Goal: Find specific page/section: Find specific page/section

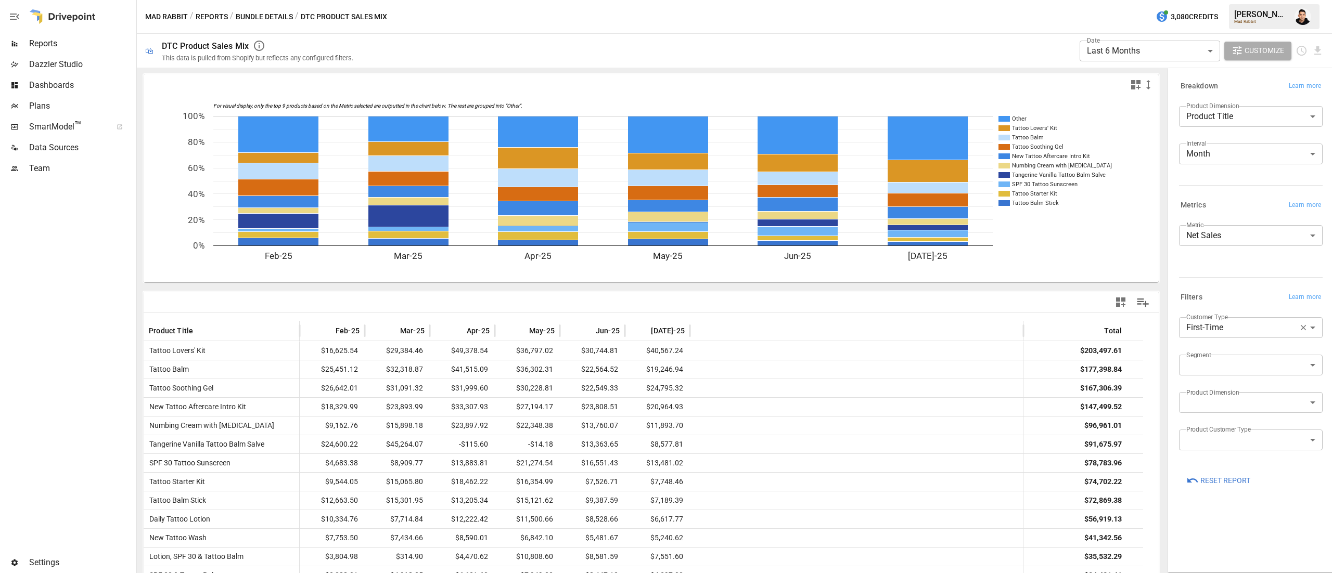
click at [268, 15] on button "Bundle Details" at bounding box center [264, 16] width 57 height 13
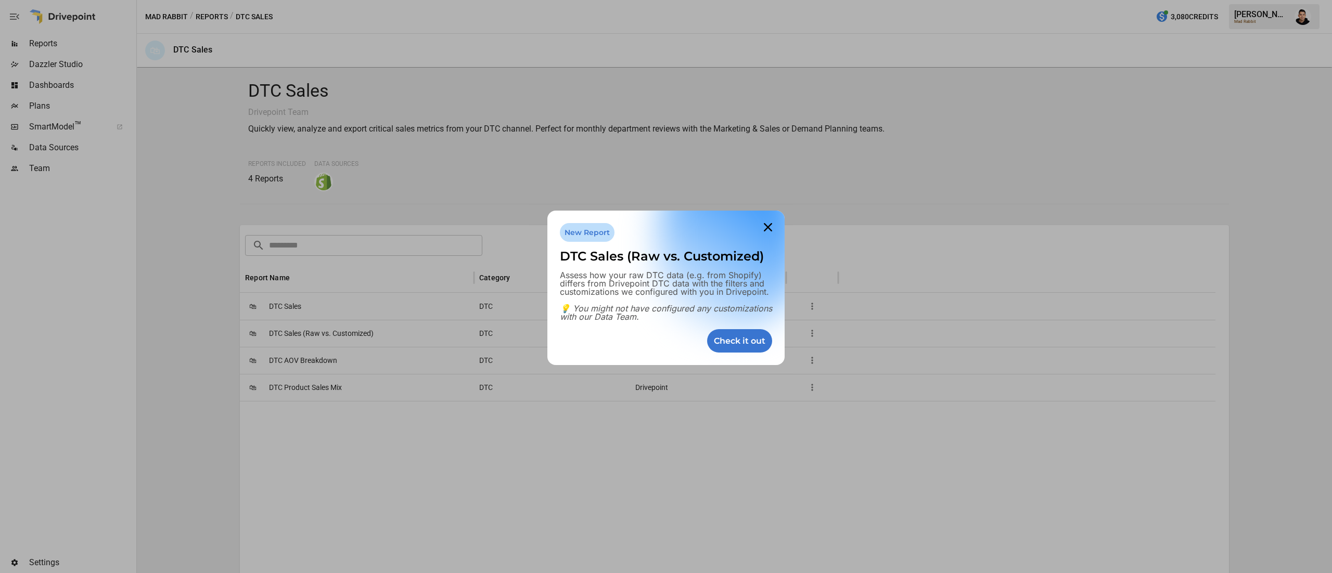
click at [283, 303] on div at bounding box center [666, 286] width 1332 height 573
click at [771, 230] on icon at bounding box center [767, 226] width 21 height 21
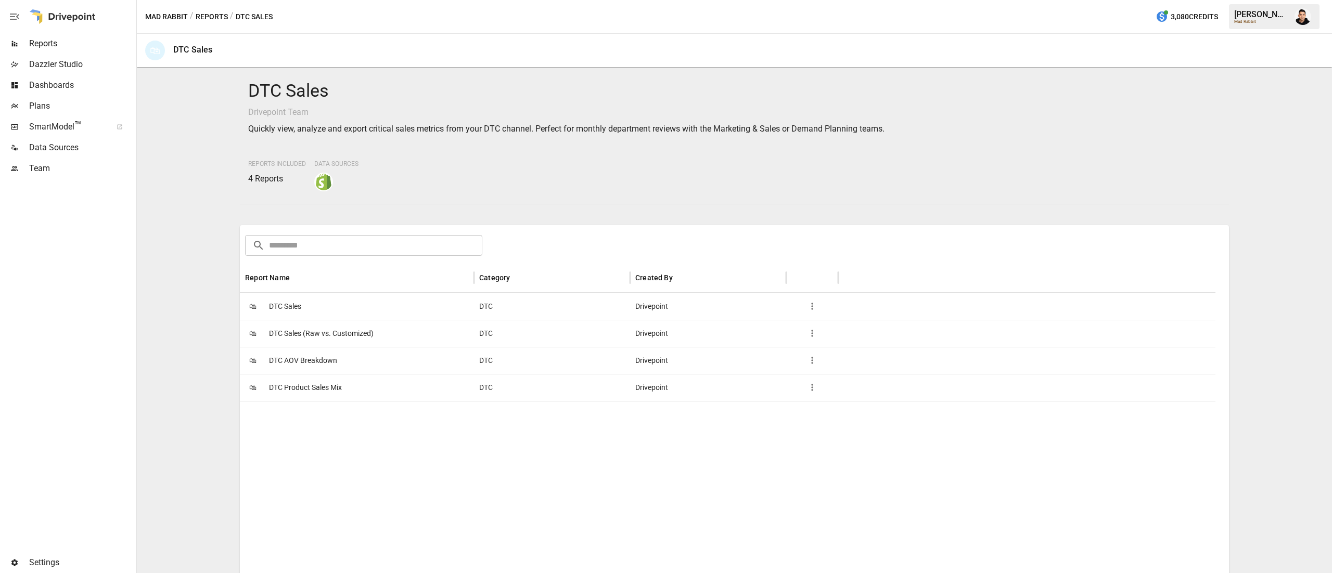
click at [301, 367] on span "DTC AOV Breakdown" at bounding box center [303, 361] width 68 height 27
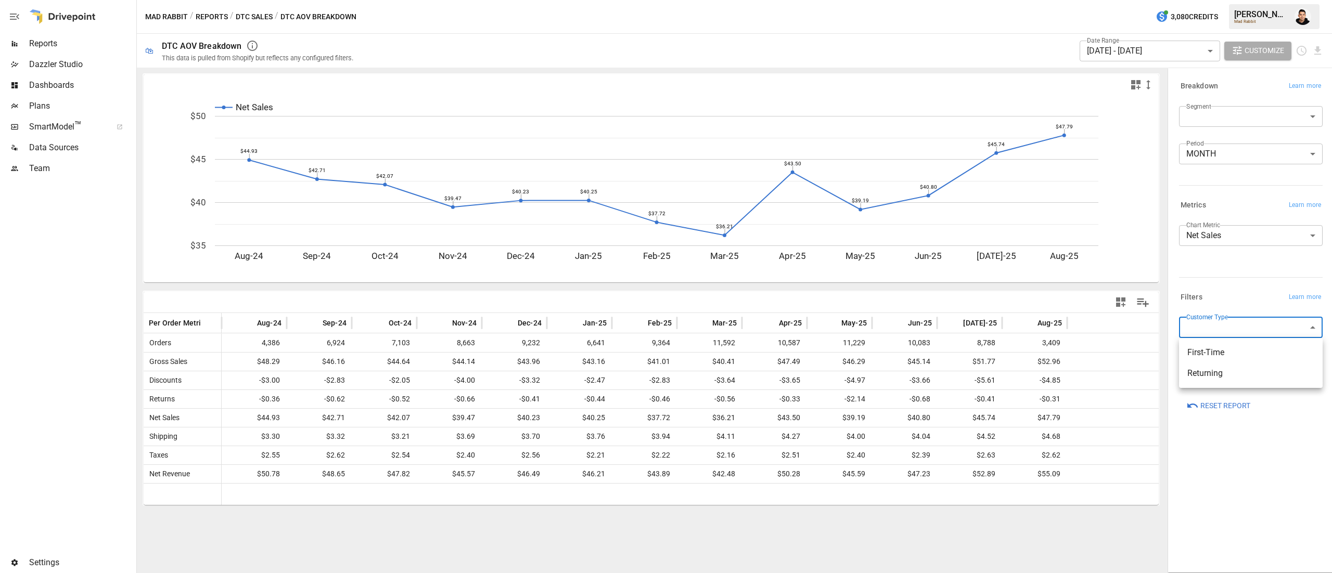
click at [1276, 0] on body "Reports Dazzler Studio Dashboards Plans SmartModel ™ Data Sources Team Settings…" at bounding box center [666, 0] width 1332 height 0
click at [1252, 362] on li "First-Time" at bounding box center [1251, 352] width 144 height 21
type input "**********"
